Goal: Use online tool/utility: Utilize a website feature to perform a specific function

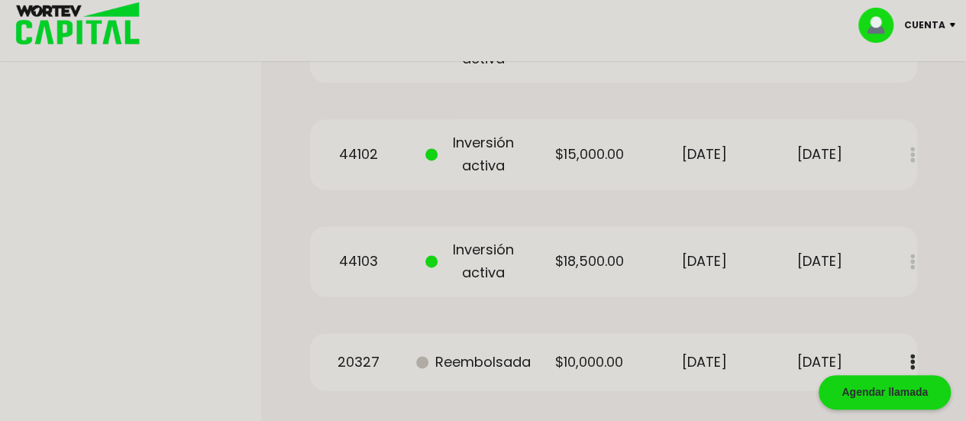
scroll to position [949, 0]
click at [655, 160] on div "44102 Inversión activa $15,000.00 [DATE] [DATE] Estado de cuenta" at bounding box center [613, 155] width 607 height 70
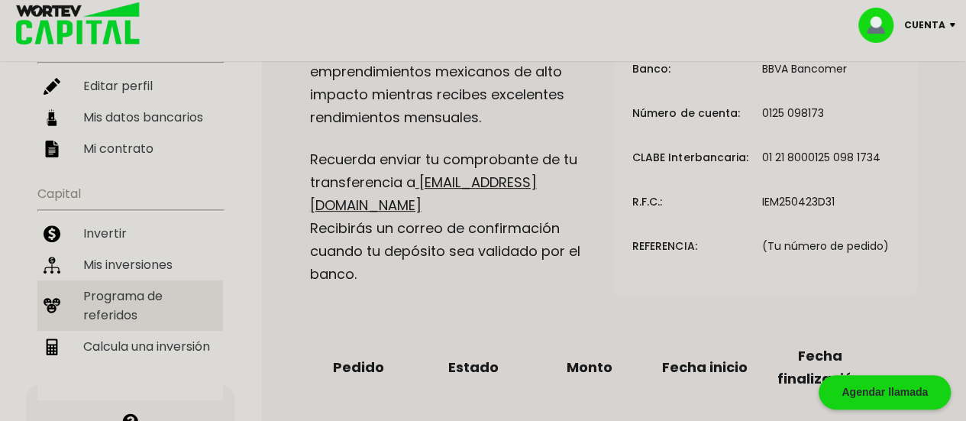
scroll to position [202, 0]
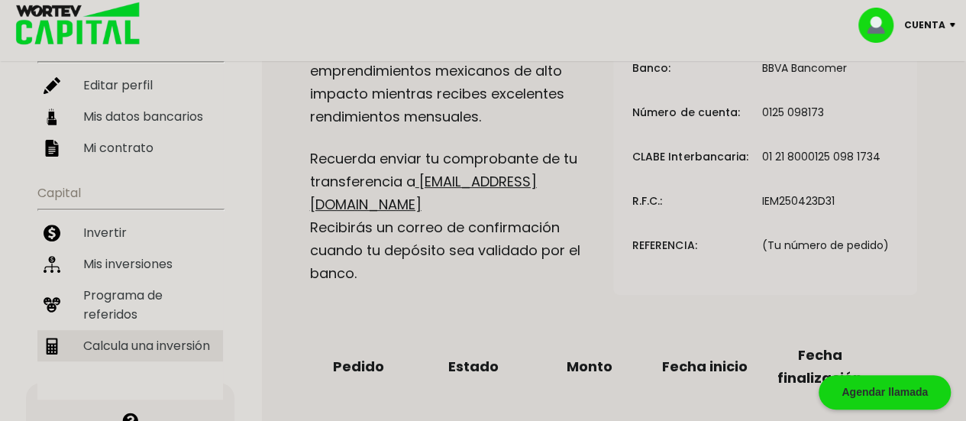
click at [147, 331] on li "Calcula una inversión" at bounding box center [130, 345] width 186 height 31
select select "1"
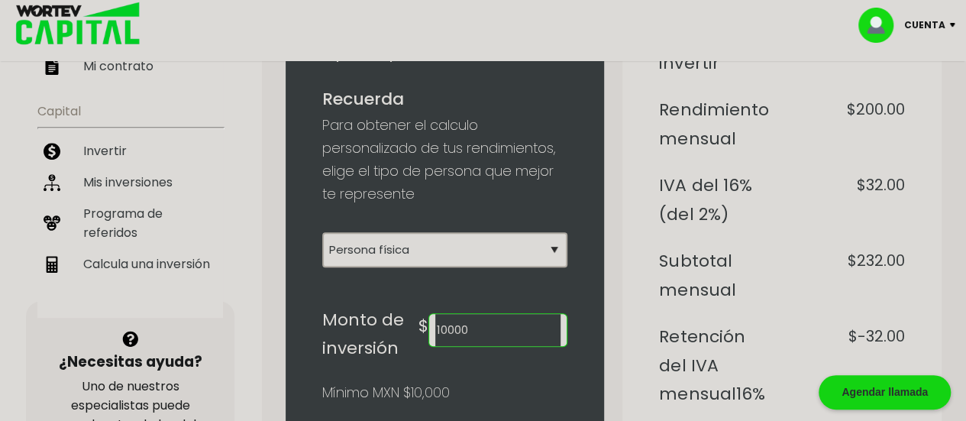
scroll to position [285, 0]
click at [513, 318] on input "10000" at bounding box center [497, 329] width 125 height 32
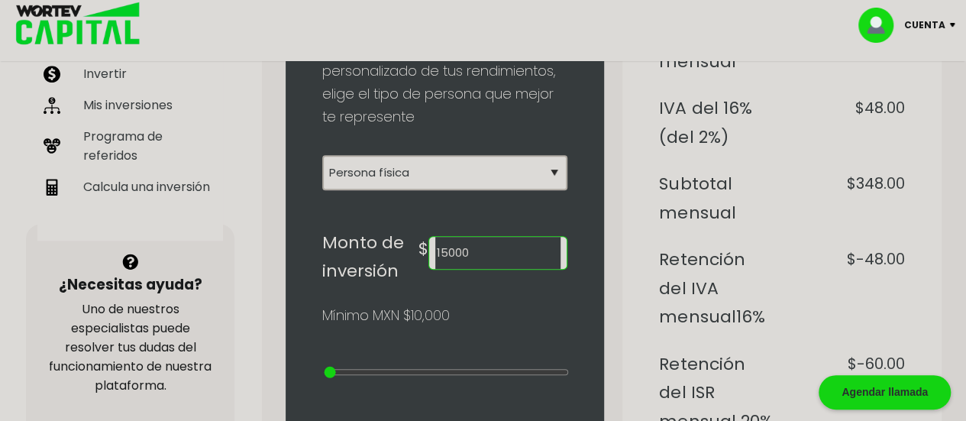
scroll to position [338, 0]
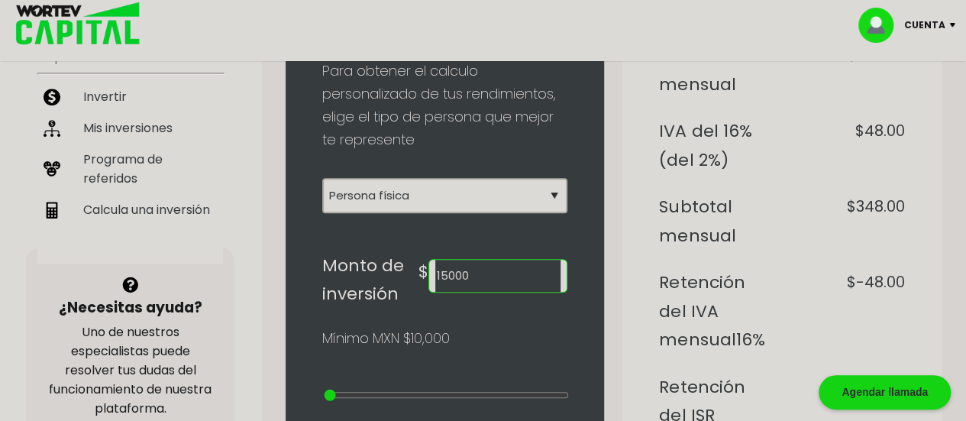
click at [514, 268] on input "15000" at bounding box center [497, 276] width 125 height 32
type input "18500"
click at [660, 323] on h6 "Retención del IVA mensual 16%" at bounding box center [717, 311] width 117 height 86
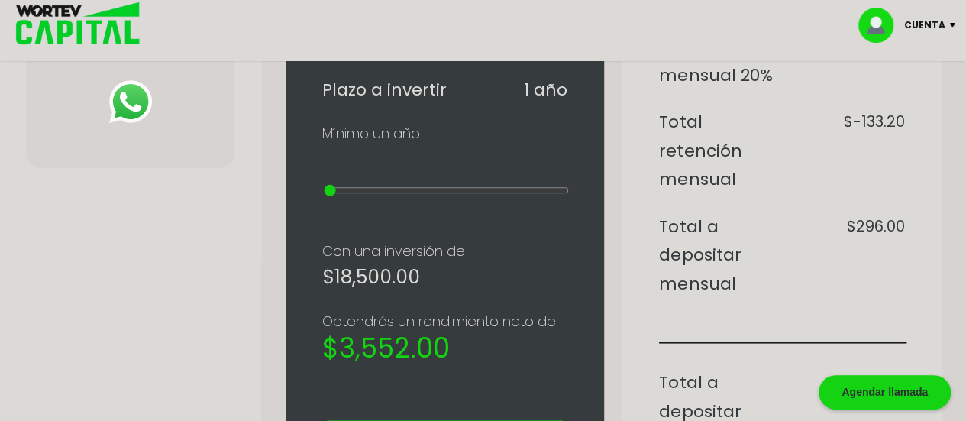
scroll to position [705, 0]
